Goal: Navigation & Orientation: Find specific page/section

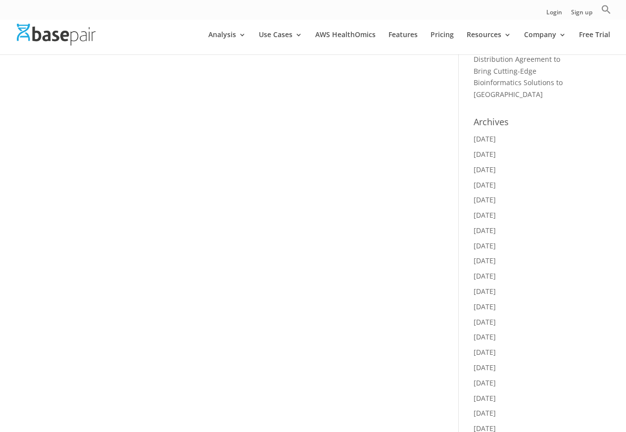
scroll to position [356, 0]
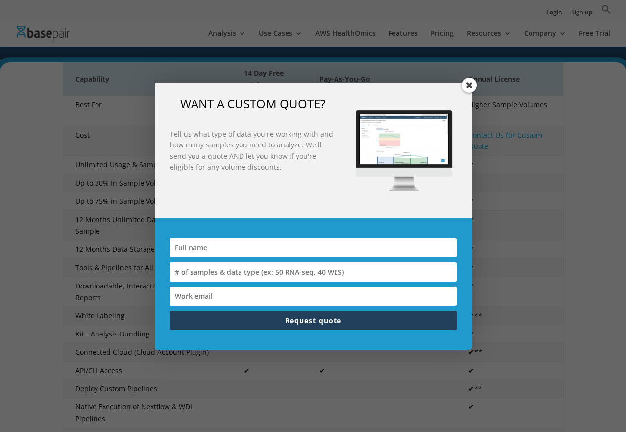
scroll to position [237, 0]
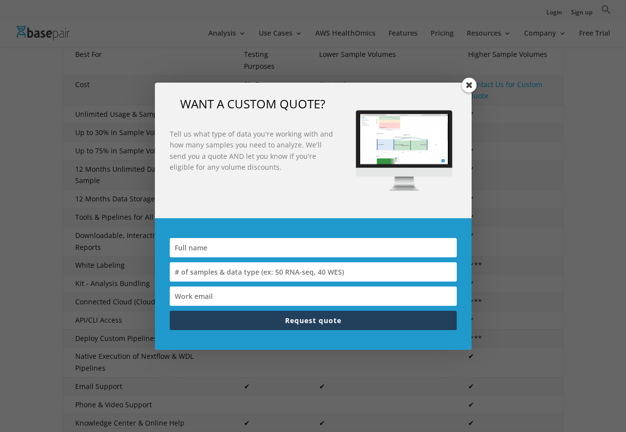
click at [465, 84] on span at bounding box center [468, 85] width 15 height 15
